Goal: Information Seeking & Learning: Learn about a topic

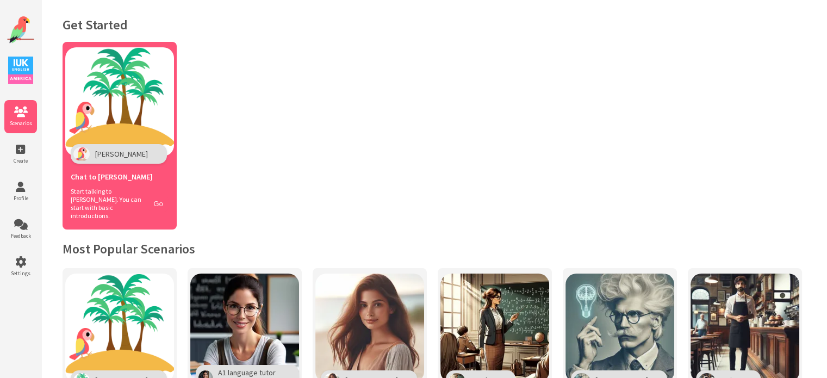
click at [162, 198] on button "Go" at bounding box center [158, 204] width 21 height 16
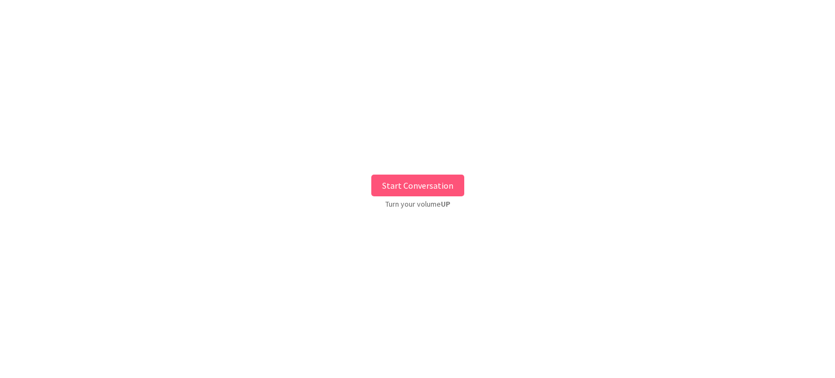
click at [417, 186] on button "Start Conversation" at bounding box center [417, 185] width 93 height 22
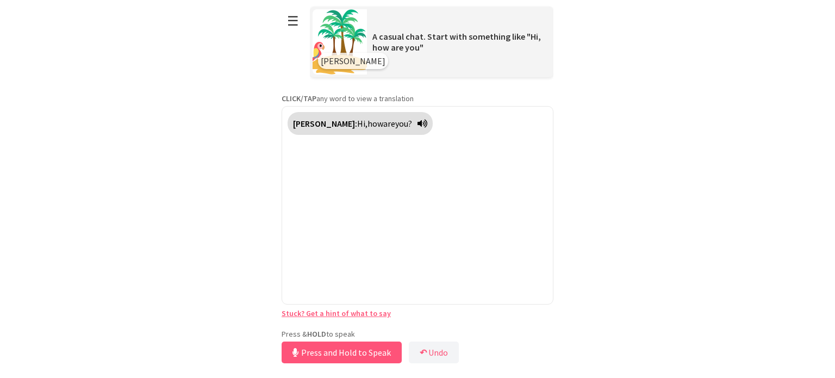
click at [409, 335] on div "Press & HOLD to speak Press and Hold to Speak ↶ Undo Save No voice detected. Ho…" at bounding box center [418, 347] width 272 height 37
click at [380, 354] on button "Release to Stop Speaking" at bounding box center [340, 352] width 117 height 22
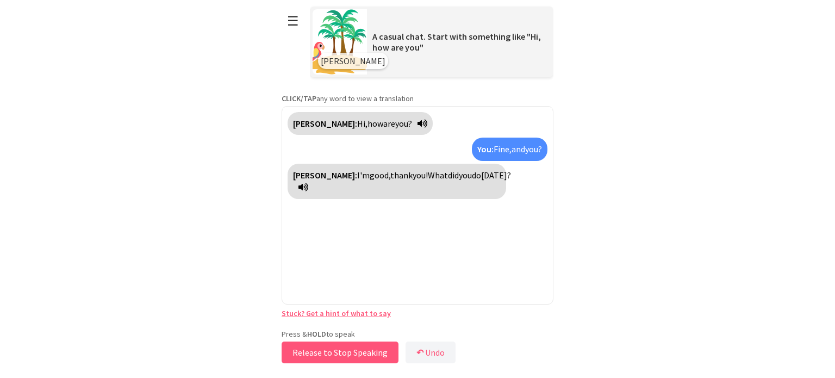
click at [345, 352] on button "Release to Stop Speaking" at bounding box center [340, 352] width 117 height 22
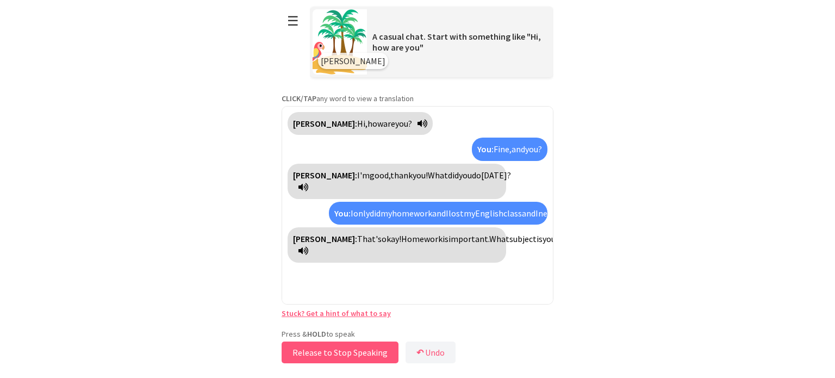
click at [358, 354] on button "Release to Stop Speaking" at bounding box center [340, 352] width 117 height 22
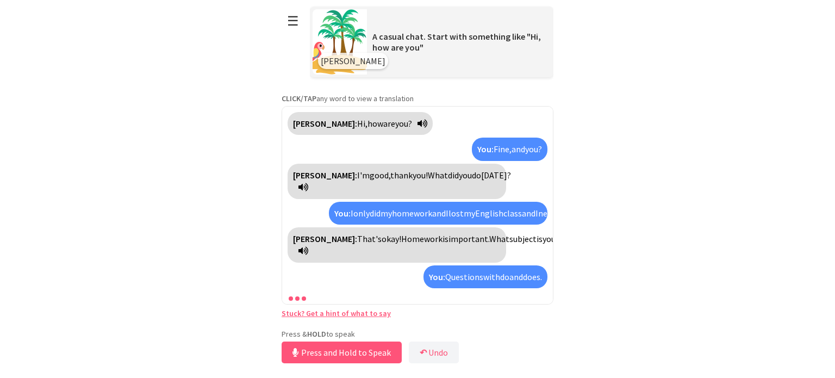
scroll to position [24, 0]
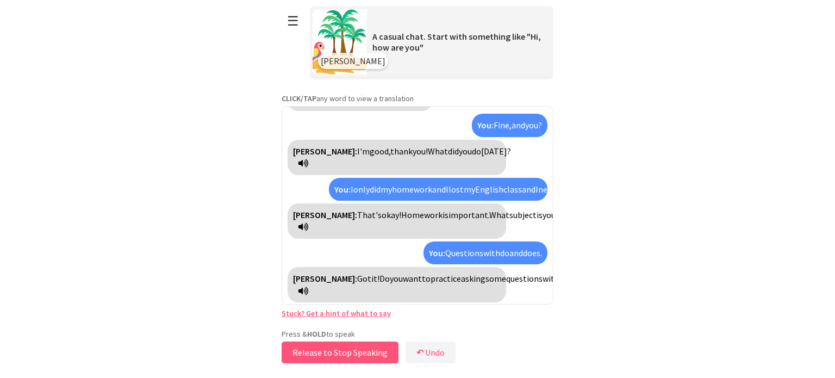
click at [339, 356] on button "Release to Stop Speaking" at bounding box center [340, 352] width 117 height 22
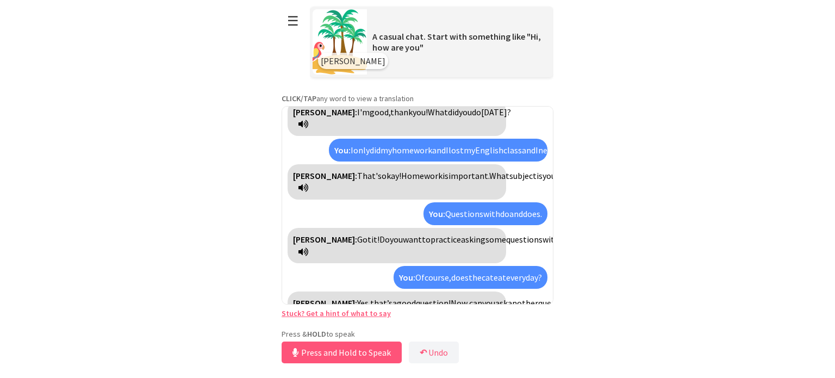
scroll to position [88, 0]
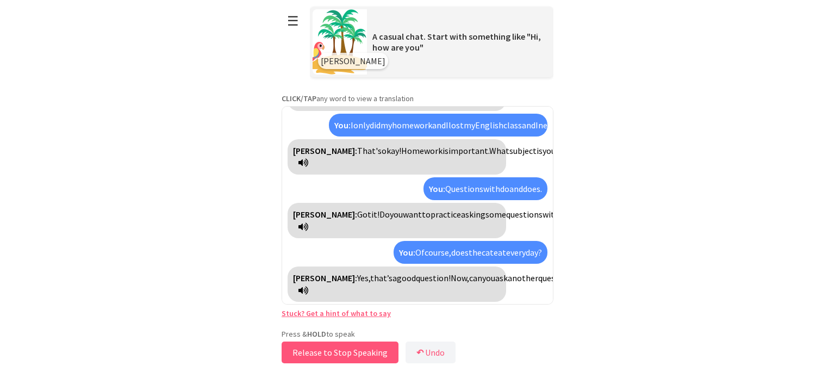
click at [339, 356] on button "Release to Stop Speaking" at bounding box center [340, 352] width 117 height 22
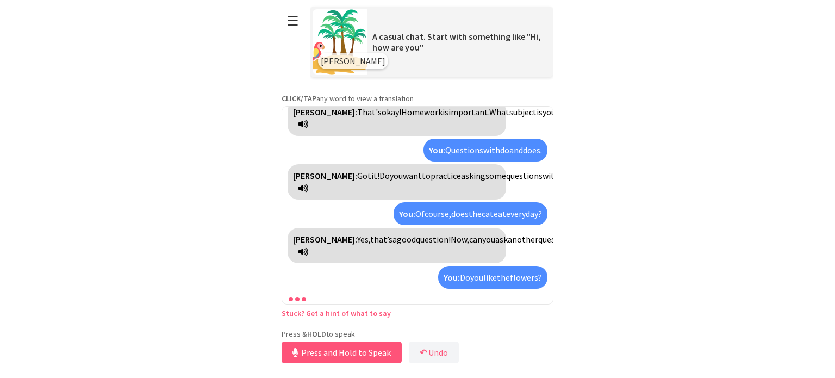
scroll to position [152, 0]
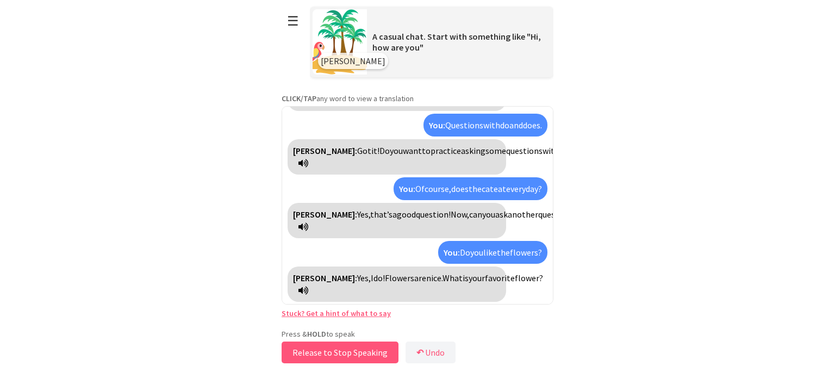
click at [339, 356] on button "Release to Stop Speaking" at bounding box center [340, 352] width 117 height 22
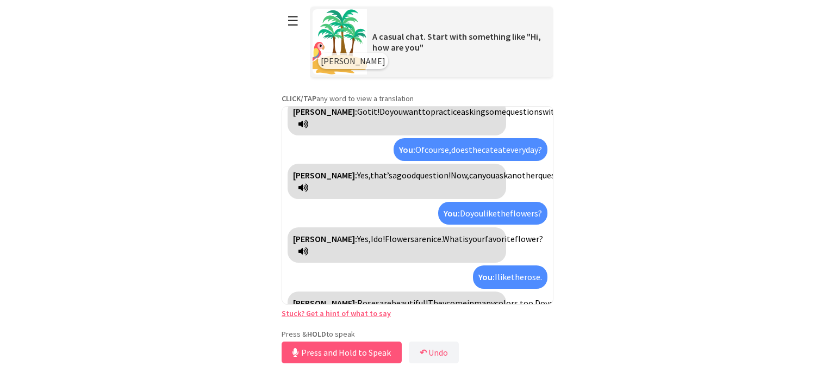
scroll to position [215, 0]
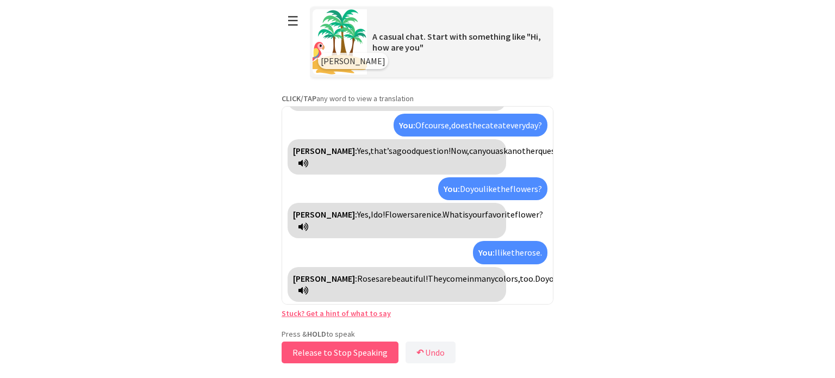
click at [339, 356] on button "Release to Stop Speaking" at bounding box center [340, 352] width 117 height 22
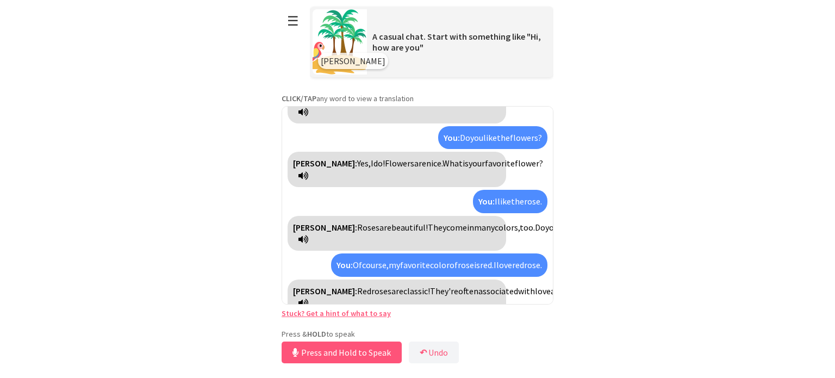
scroll to position [303, 0]
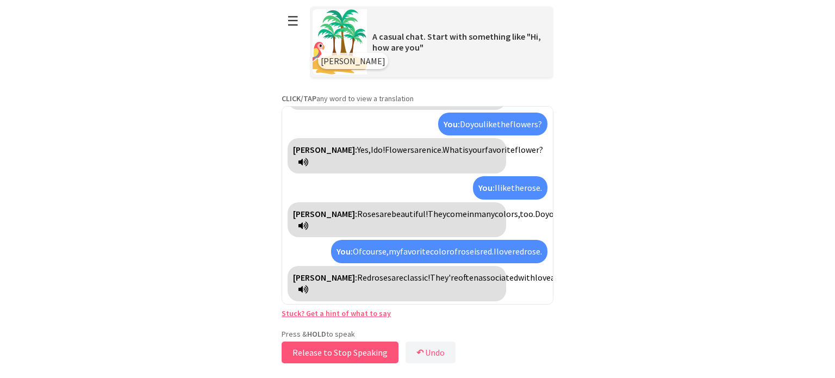
click at [340, 356] on button "Release to Stop Speaking" at bounding box center [340, 352] width 117 height 22
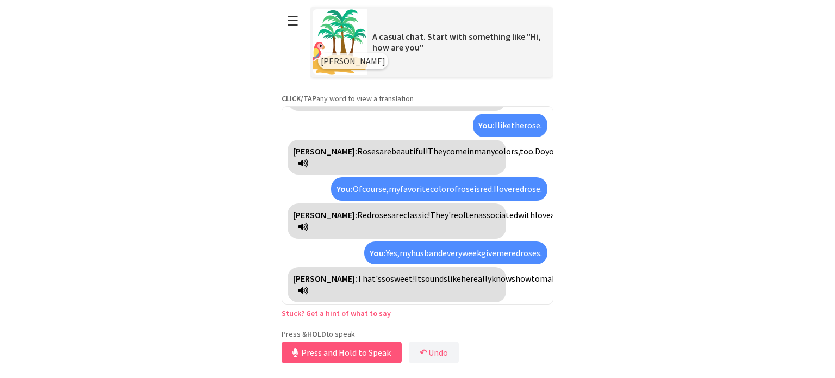
scroll to position [391, 0]
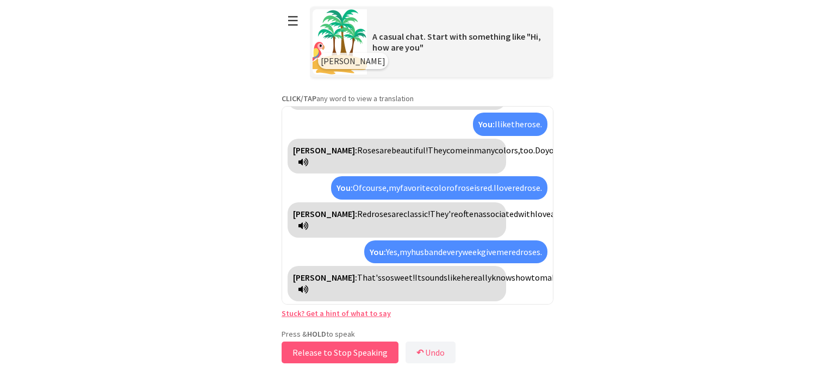
click at [333, 357] on button "Release to Stop Speaking" at bounding box center [340, 352] width 117 height 22
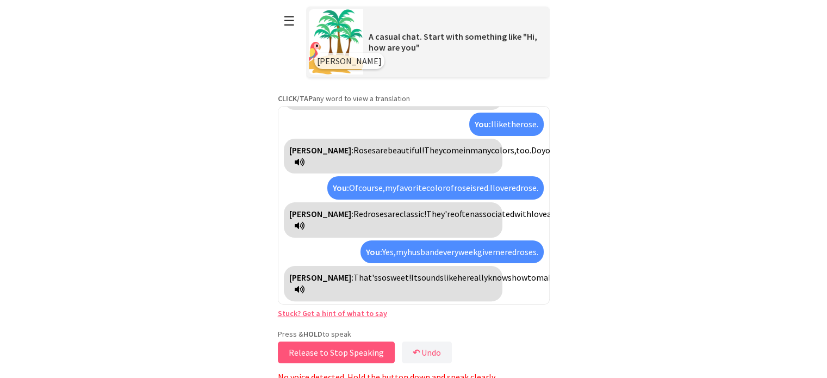
click at [333, 357] on button "Release to Stop Speaking" at bounding box center [336, 352] width 117 height 22
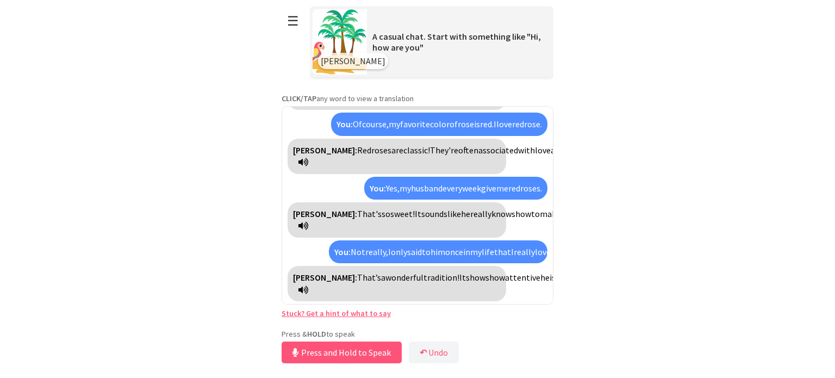
scroll to position [504, 0]
click at [308, 290] on icon at bounding box center [303, 289] width 10 height 9
click at [360, 354] on button "Release to Stop Speaking" at bounding box center [340, 352] width 117 height 22
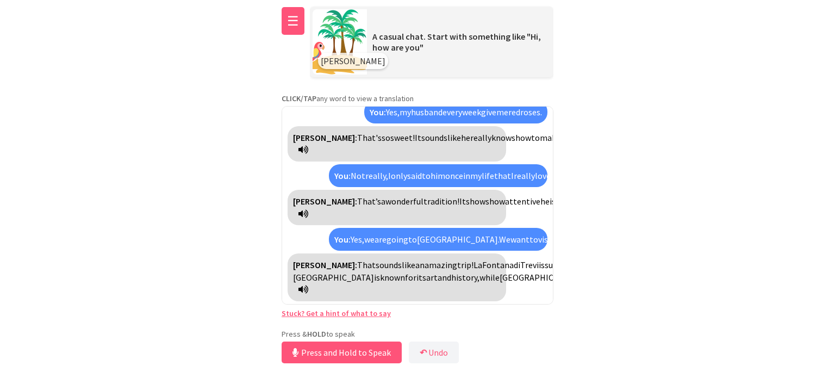
scroll to position [653, 0]
click at [337, 354] on button "Release to Stop Speaking" at bounding box center [340, 352] width 117 height 22
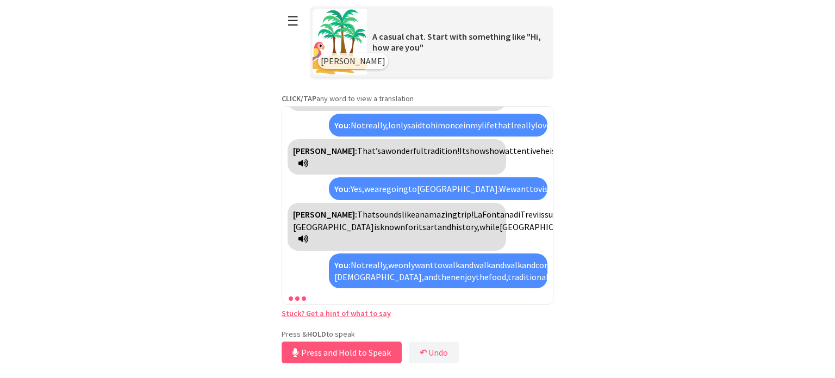
scroll to position [814, 0]
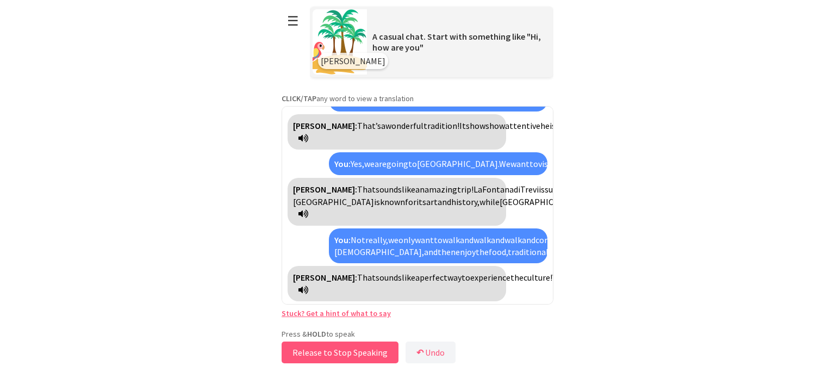
click at [372, 352] on button "Release to Stop Speaking" at bounding box center [340, 352] width 117 height 22
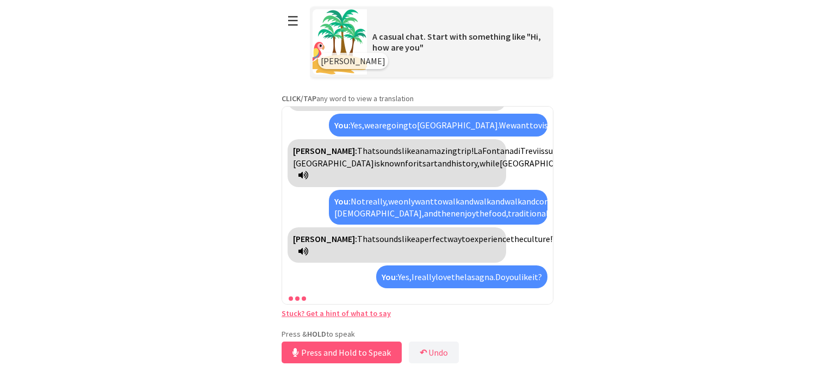
scroll to position [914, 0]
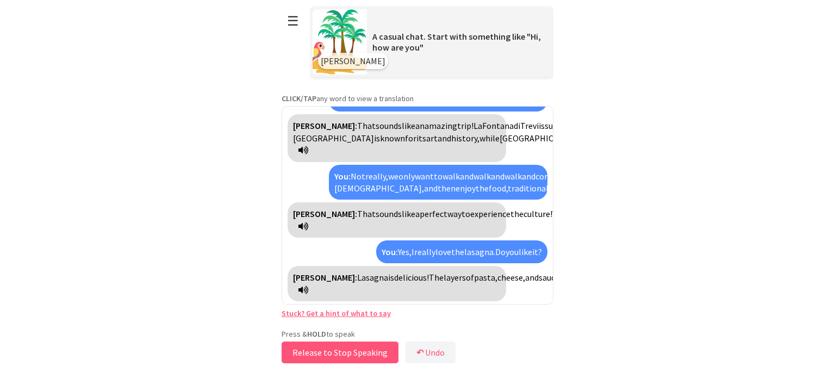
click at [322, 355] on button "Release to Stop Speaking" at bounding box center [340, 352] width 117 height 22
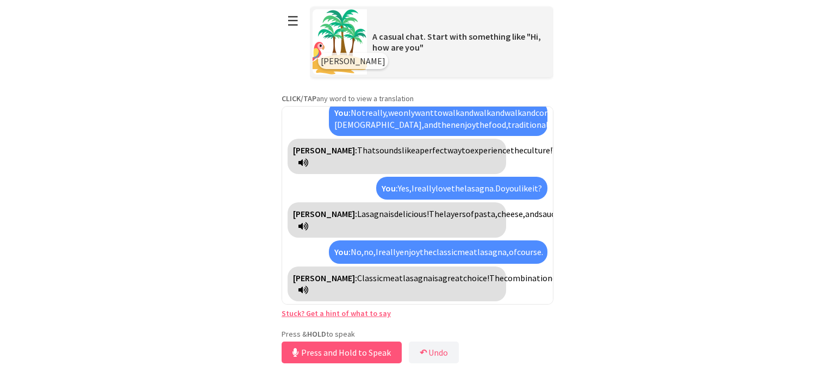
scroll to position [1039, 0]
click at [322, 355] on button "Release to Stop Speaking" at bounding box center [340, 352] width 117 height 22
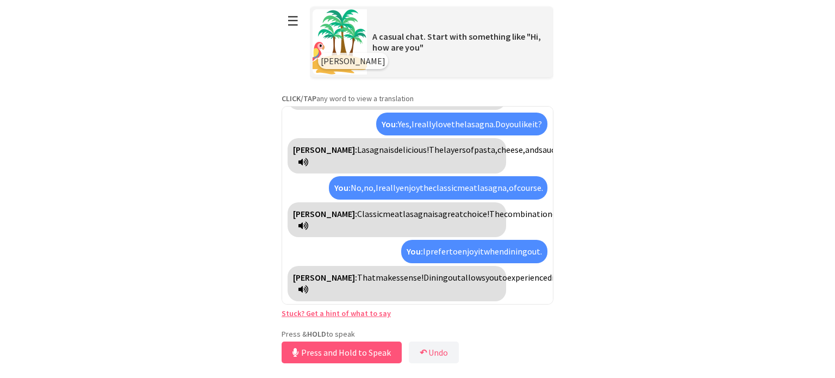
scroll to position [1163, 0]
click at [297, 13] on button "☰" at bounding box center [293, 21] width 23 height 28
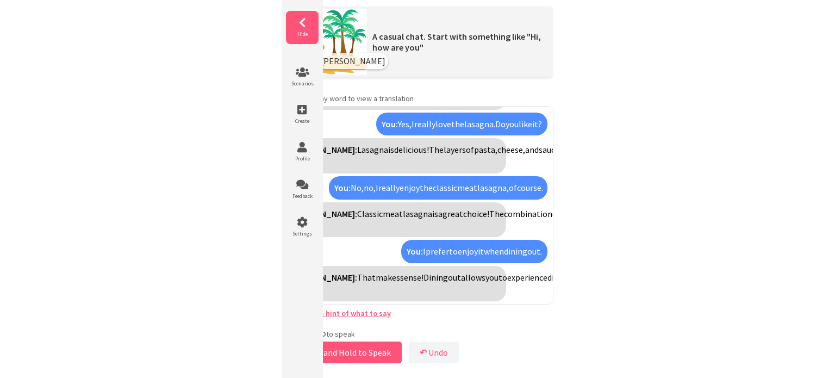
click at [299, 26] on icon at bounding box center [302, 22] width 33 height 11
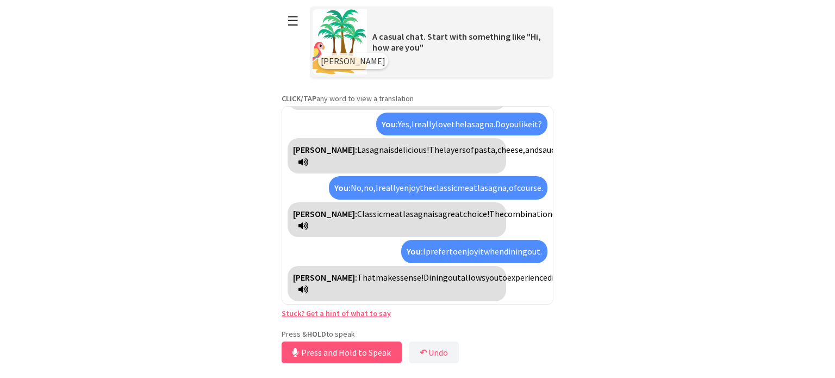
click at [299, 26] on button "☰" at bounding box center [293, 21] width 23 height 28
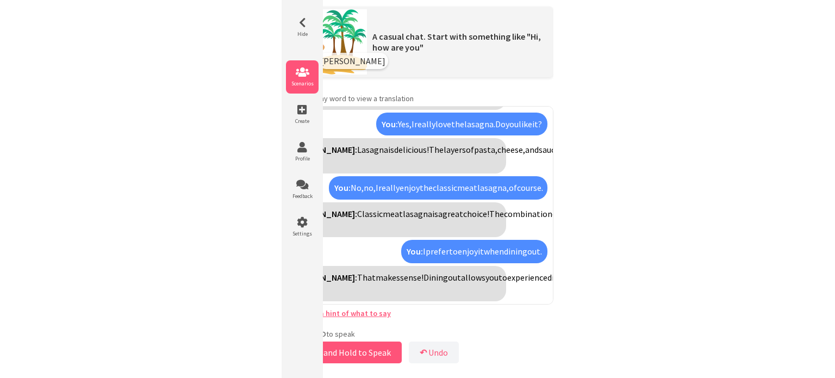
click at [304, 69] on icon at bounding box center [302, 72] width 33 height 11
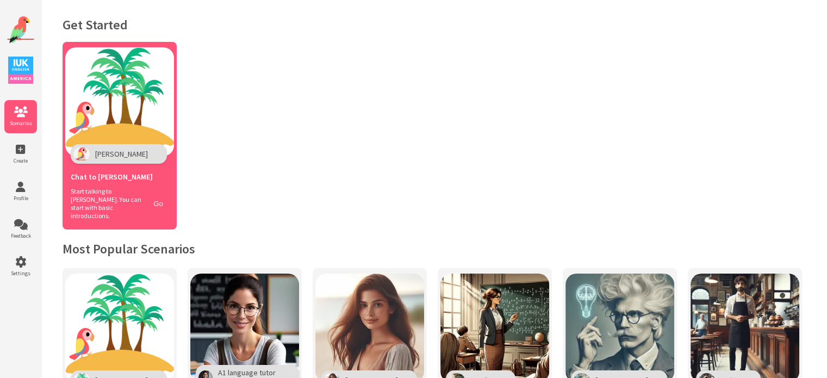
click at [165, 196] on button "Go" at bounding box center [158, 204] width 21 height 16
